Goal: Task Accomplishment & Management: Complete application form

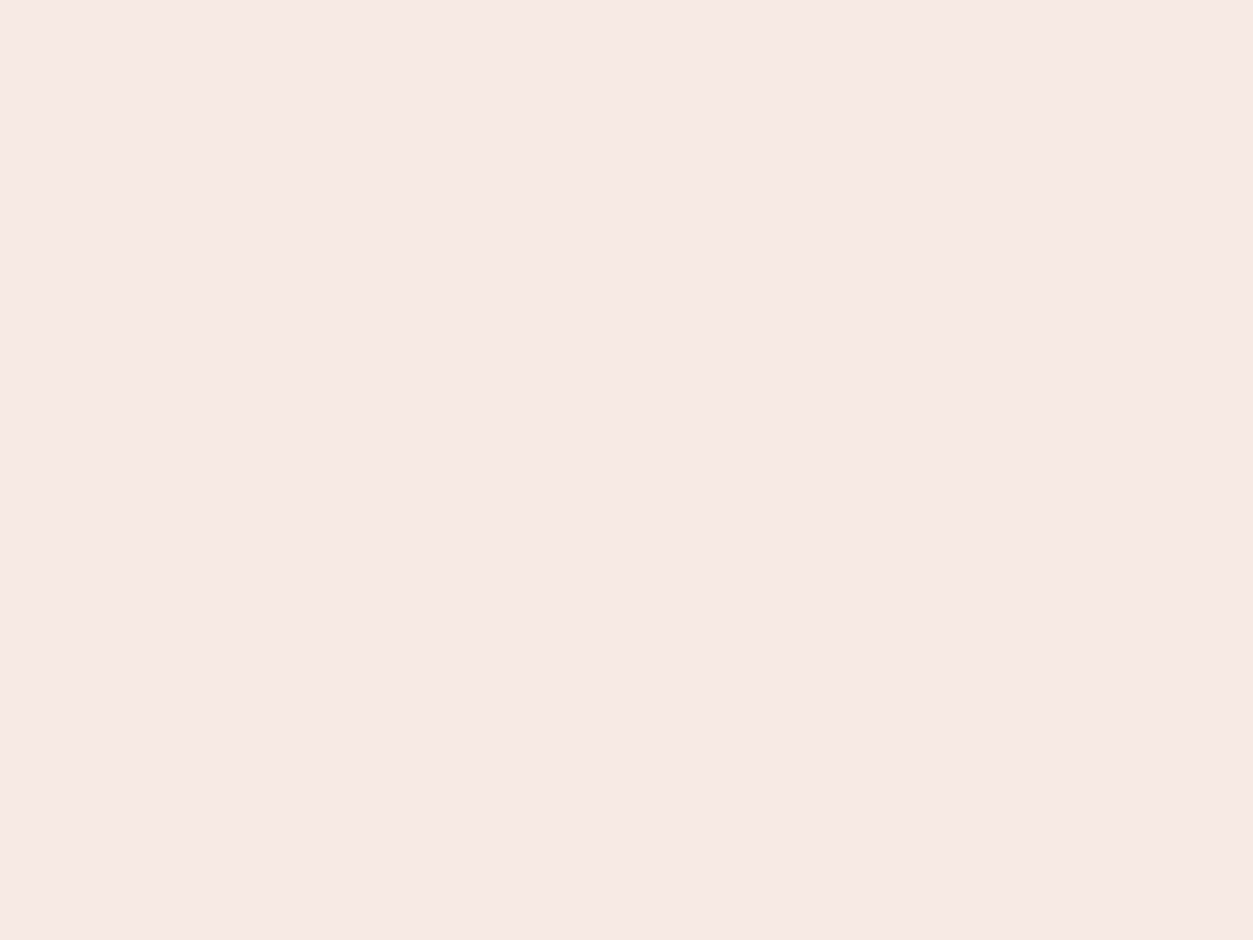
click at [626, 470] on nb-app "Almost there Thank you for registering for Newbook. Your account is under revie…" at bounding box center [626, 470] width 1253 height 940
click at [626, 0] on nb-app "Almost there Thank you for registering for Newbook. Your account is under revie…" at bounding box center [626, 470] width 1253 height 940
click at [670, 0] on nb-app "Almost there Thank you for registering for Newbook. Your account is under revie…" at bounding box center [626, 470] width 1253 height 940
click at [626, 470] on nb-app "Almost there Thank you for registering for Newbook. Your account is under revie…" at bounding box center [626, 470] width 1253 height 940
click at [626, 0] on nb-app "Almost there Thank you for registering for Newbook. Your account is under revie…" at bounding box center [626, 470] width 1253 height 940
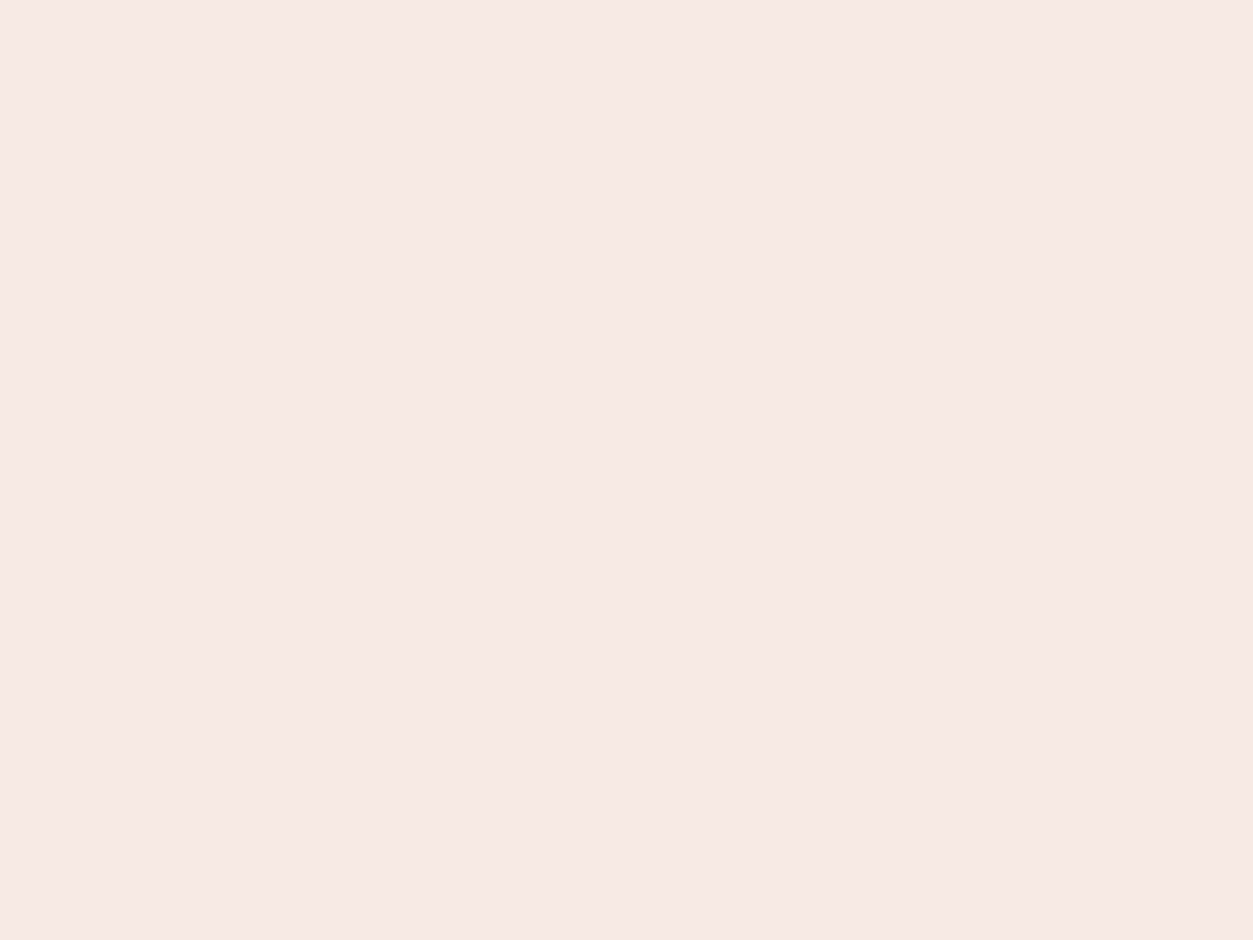
click at [438, 0] on nb-app "Almost there Thank you for registering for Newbook. Your account is under revie…" at bounding box center [626, 470] width 1253 height 940
click at [626, 470] on nb-app "Almost there Thank you for registering for Newbook. Your account is under revie…" at bounding box center [626, 470] width 1253 height 940
click at [626, 0] on nb-app "Almost there Thank you for registering for Newbook. Your account is under revie…" at bounding box center [626, 470] width 1253 height 940
click at [438, 0] on nb-app "Almost there Thank you for registering for Newbook. Your account is under revie…" at bounding box center [626, 470] width 1253 height 940
click at [626, 470] on nb-app "Almost there Thank you for registering for Newbook. Your account is under revie…" at bounding box center [626, 470] width 1253 height 940
